Goal: Find specific page/section: Find specific page/section

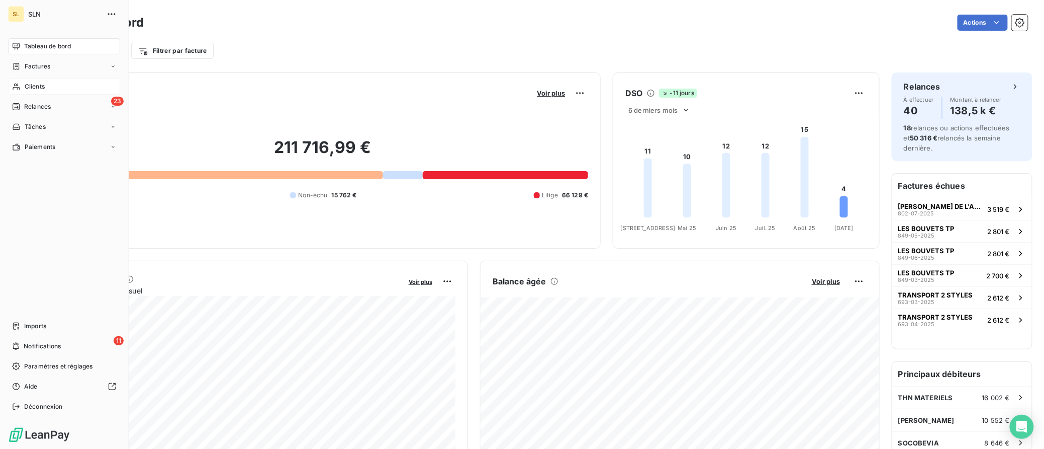
click at [28, 84] on span "Clients" at bounding box center [35, 86] width 20 height 9
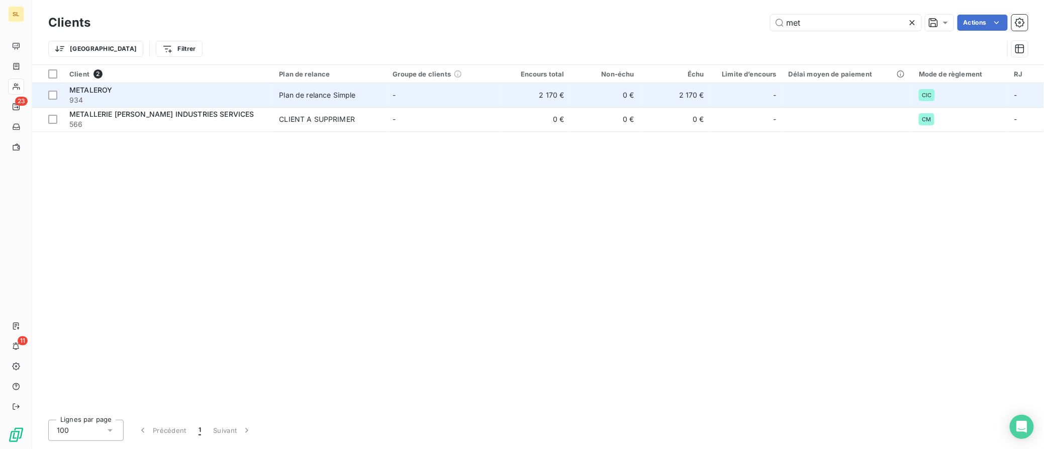
type input "met"
click at [116, 92] on div "METALEROY" at bounding box center [168, 90] width 198 height 10
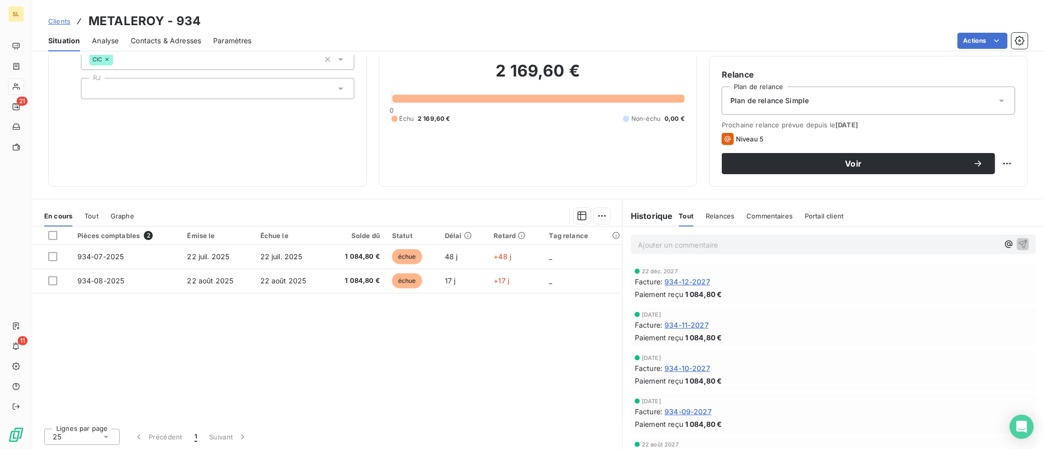
click at [714, 241] on p "Ajouter un commentaire ﻿" at bounding box center [818, 244] width 361 height 13
click at [62, 21] on span "Clients" at bounding box center [59, 21] width 22 height 8
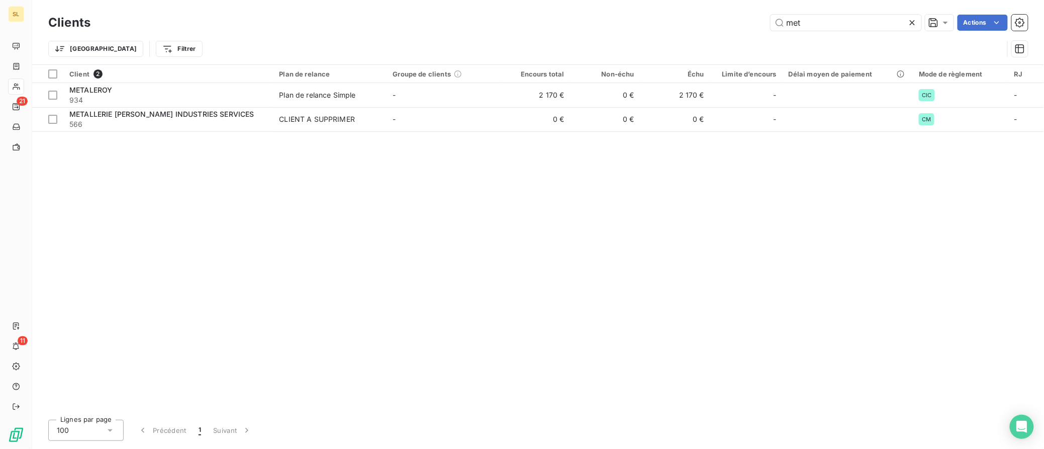
click at [914, 25] on icon at bounding box center [912, 22] width 5 height 5
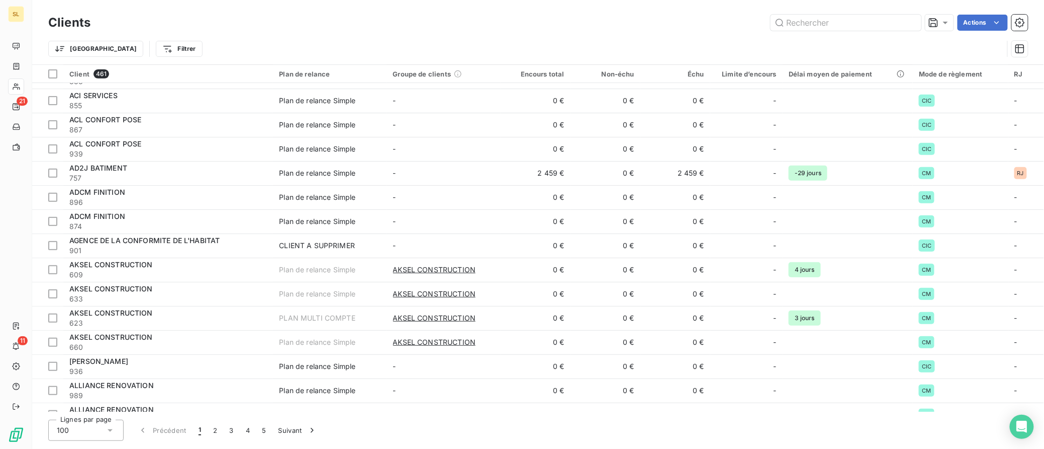
scroll to position [215, 0]
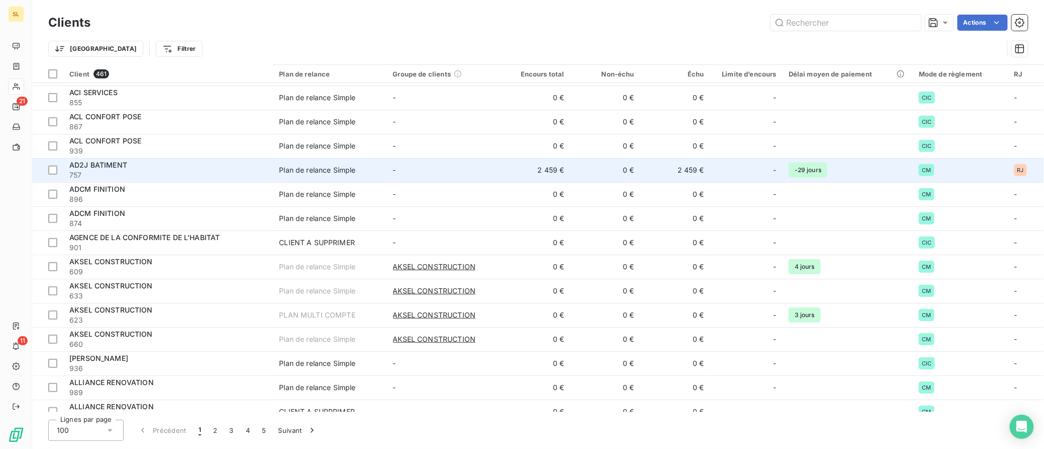
click at [97, 163] on span "AD2J BATIMENT" at bounding box center [98, 164] width 58 height 9
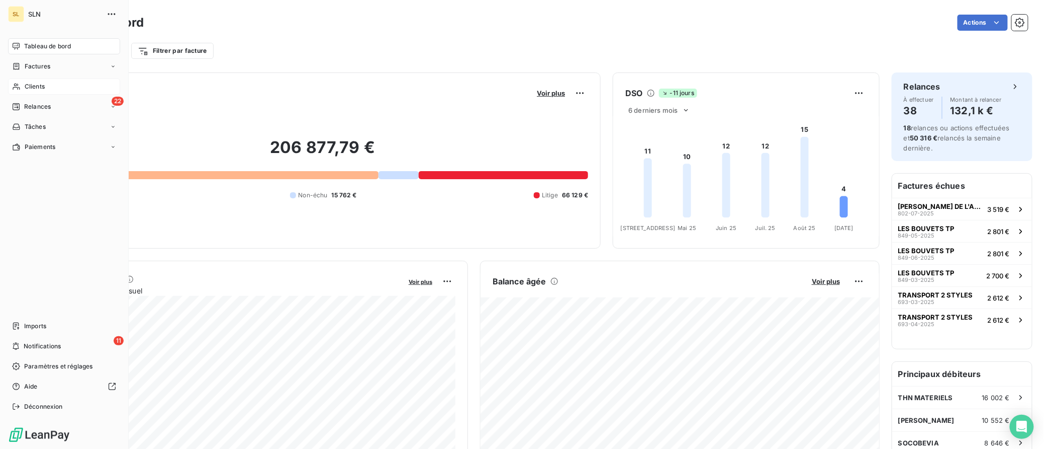
click at [35, 86] on span "Clients" at bounding box center [35, 86] width 20 height 9
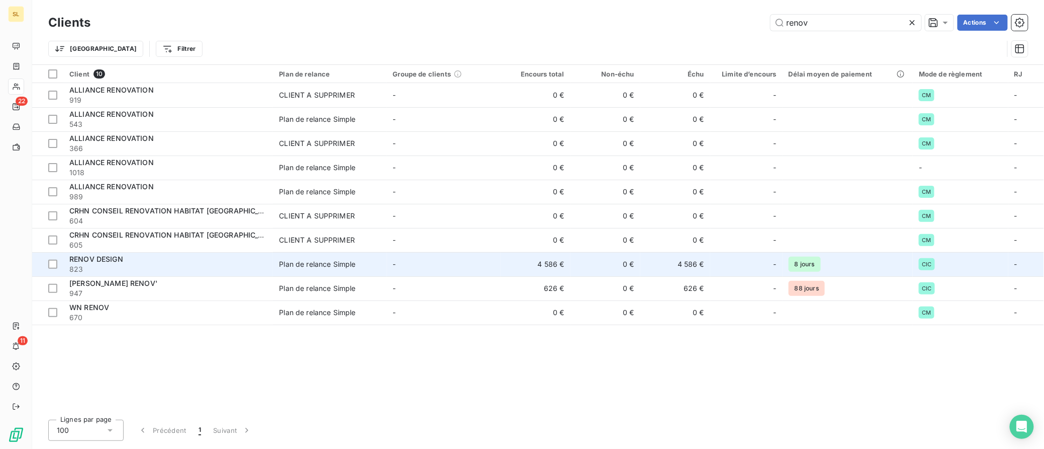
type input "Renov"
click at [77, 259] on span "RENOV DESIGN" at bounding box center [96, 258] width 54 height 9
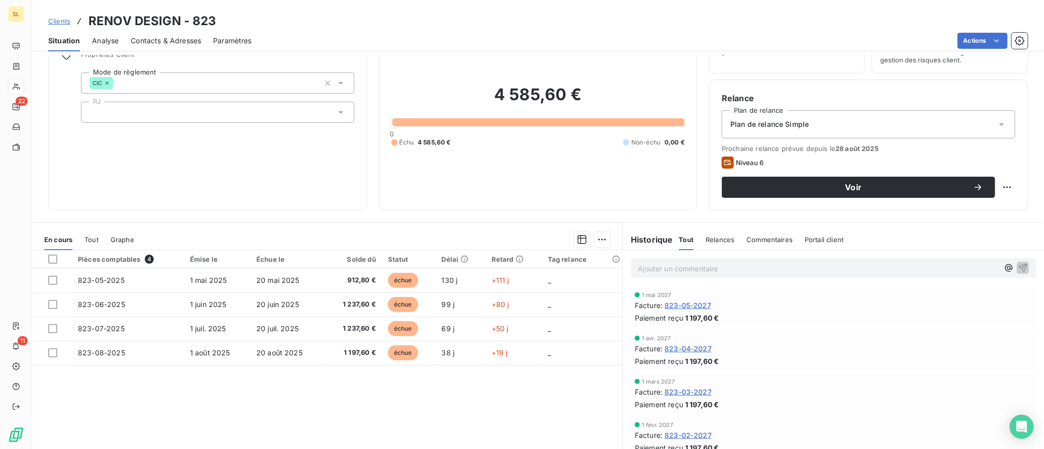
scroll to position [58, 0]
